Goal: Information Seeking & Learning: Learn about a topic

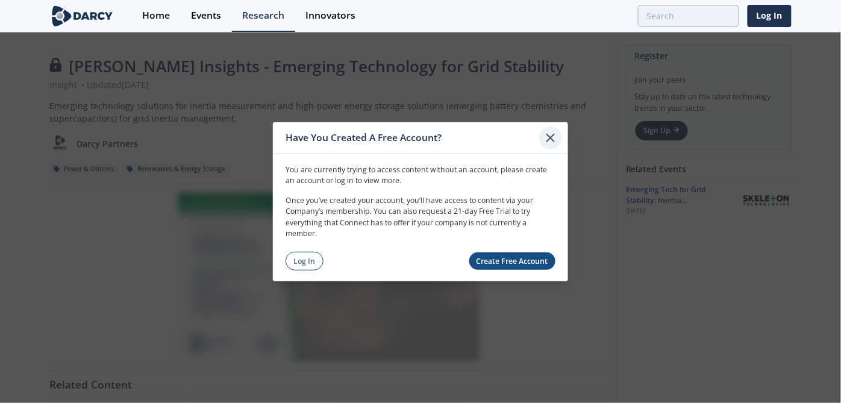
click at [549, 133] on icon at bounding box center [550, 137] width 14 height 14
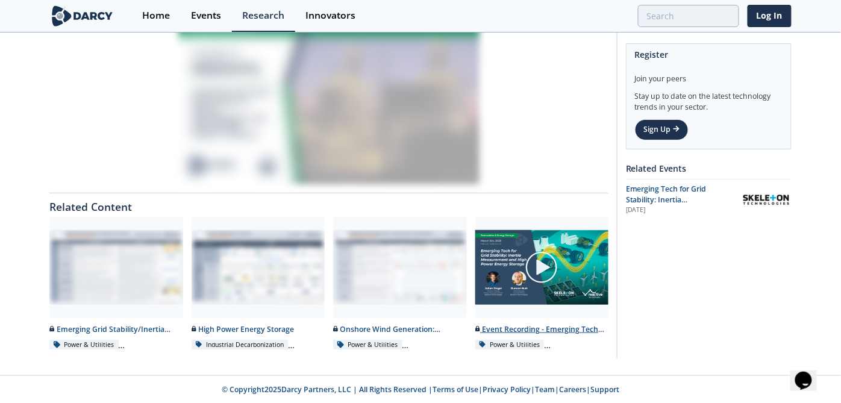
click at [545, 268] on img at bounding box center [542, 268] width 34 height 34
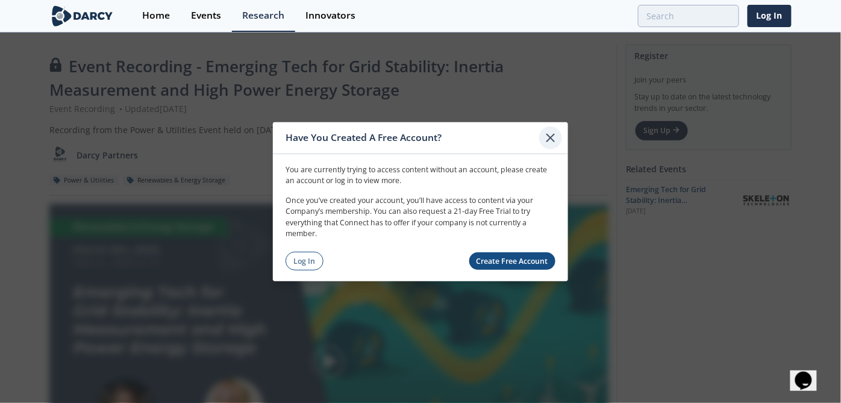
click at [551, 136] on icon at bounding box center [550, 137] width 14 height 14
